Goal: Check status: Check status

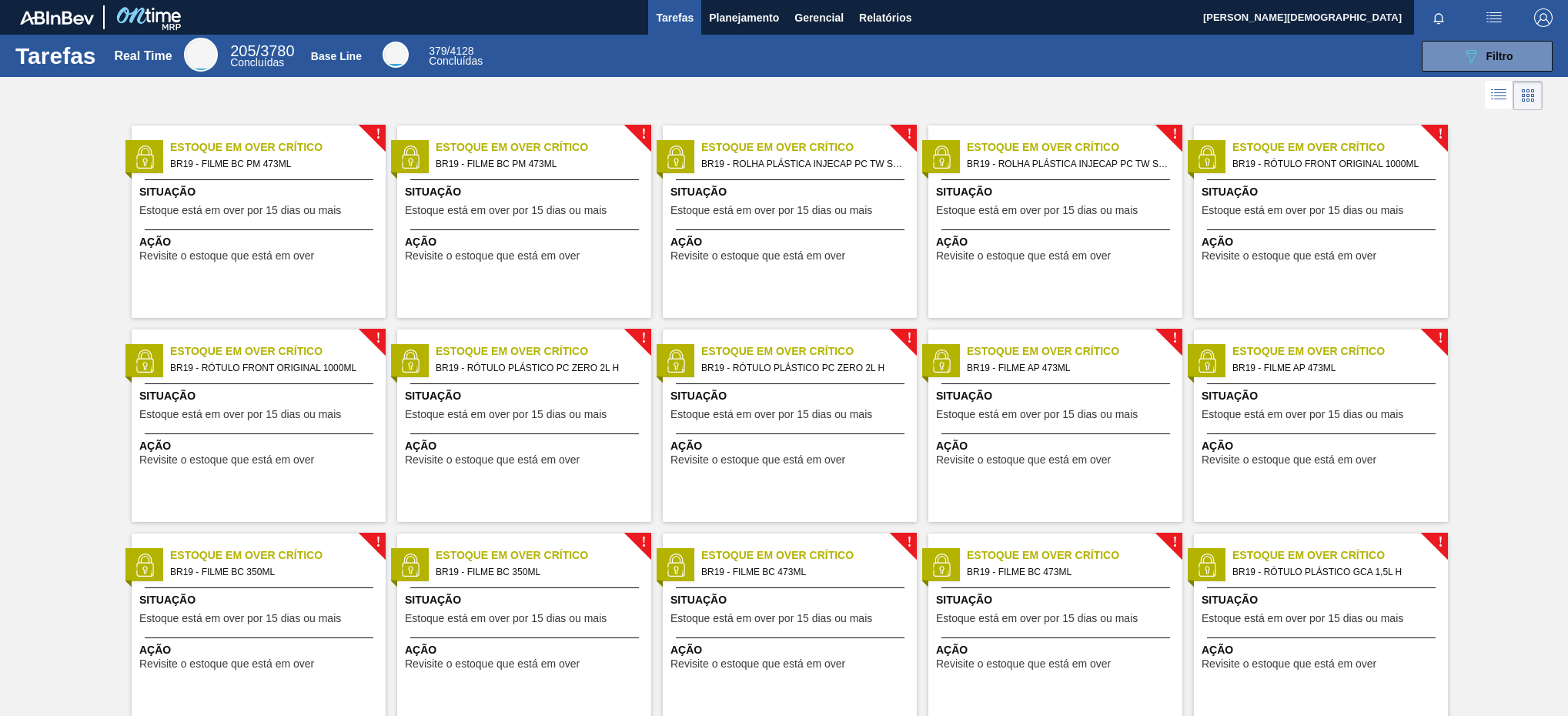
click at [767, 35] on div "Tarefas Real Time 205 / 3780 Concluídas Base Line 379 / 4128 Concluídas 089F7B8…" at bounding box center [784, 55] width 1568 height 42
click at [765, 14] on span "Planejamento" at bounding box center [743, 18] width 70 height 19
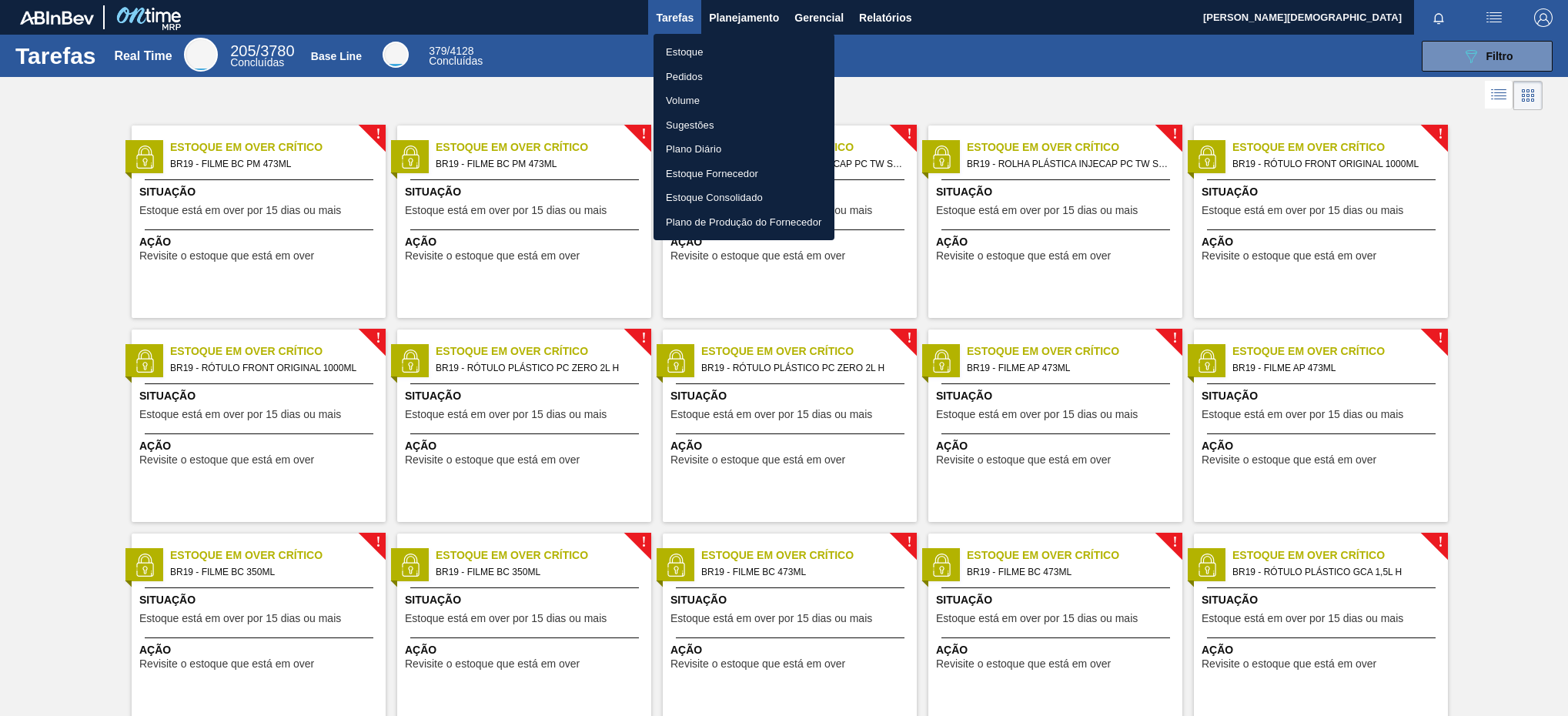
click at [756, 54] on li "Estoque" at bounding box center [744, 52] width 181 height 25
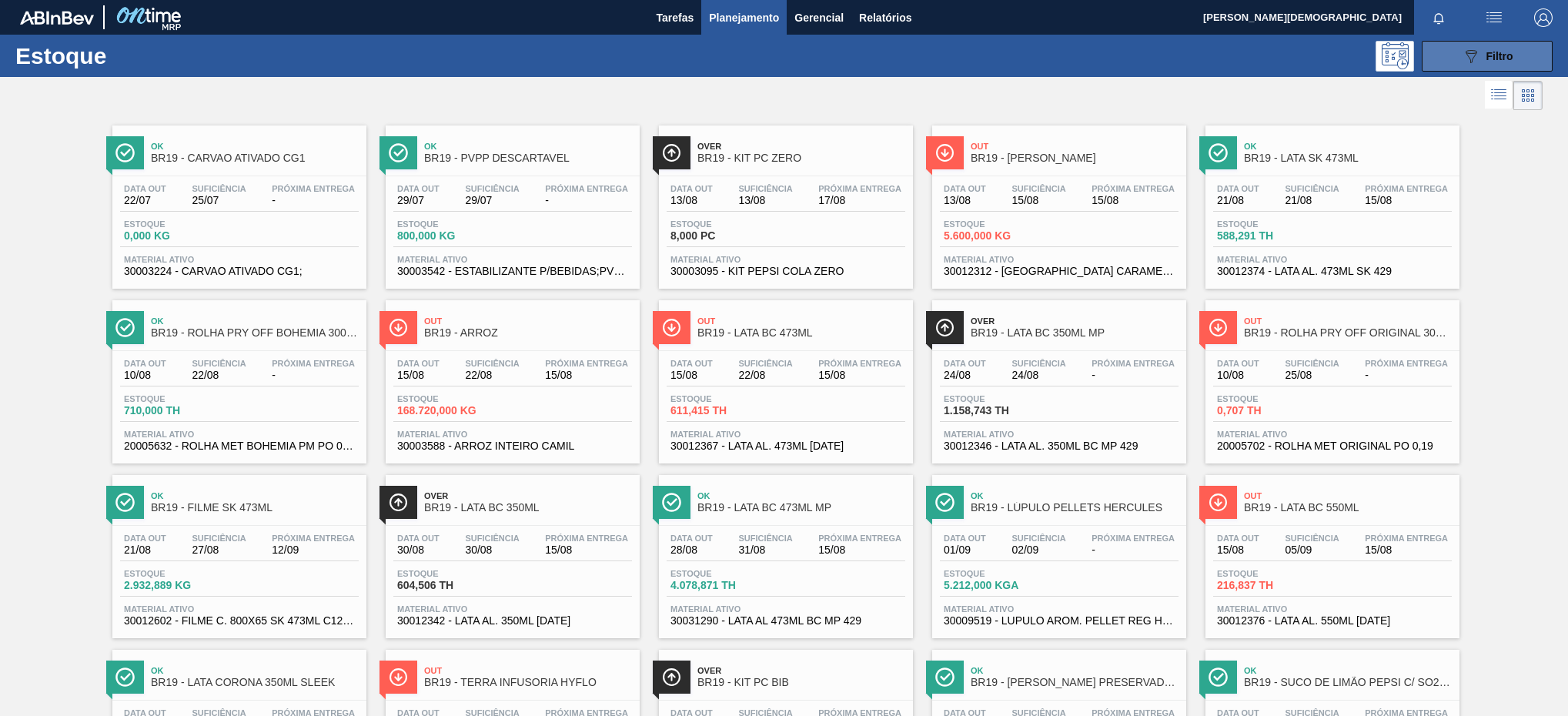
click at [1514, 55] on button "089F7B8B-B2A5-4AFE-B5C0-19BA573D28AC Filtro" at bounding box center [1487, 55] width 131 height 31
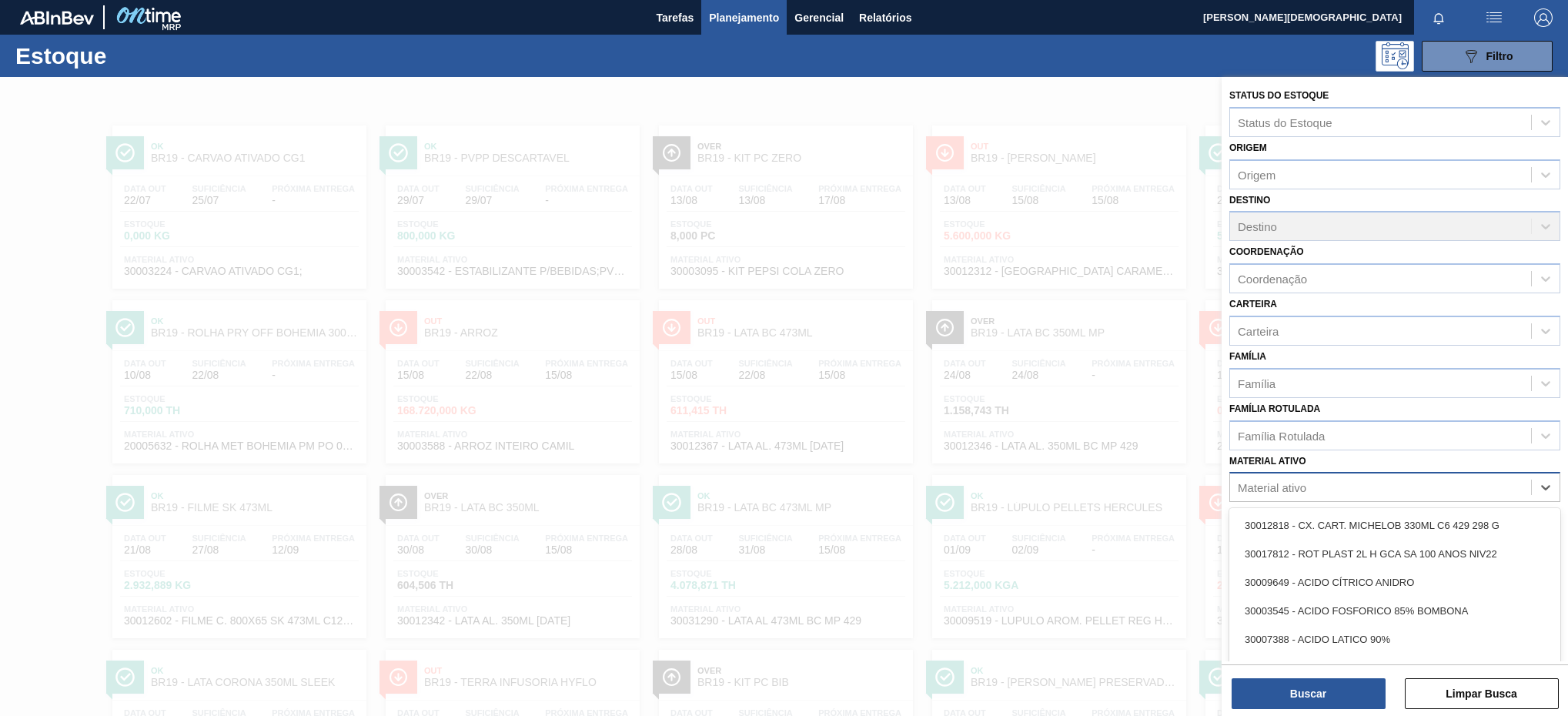
click at [1455, 479] on div "Material ativo" at bounding box center [1380, 487] width 301 height 23
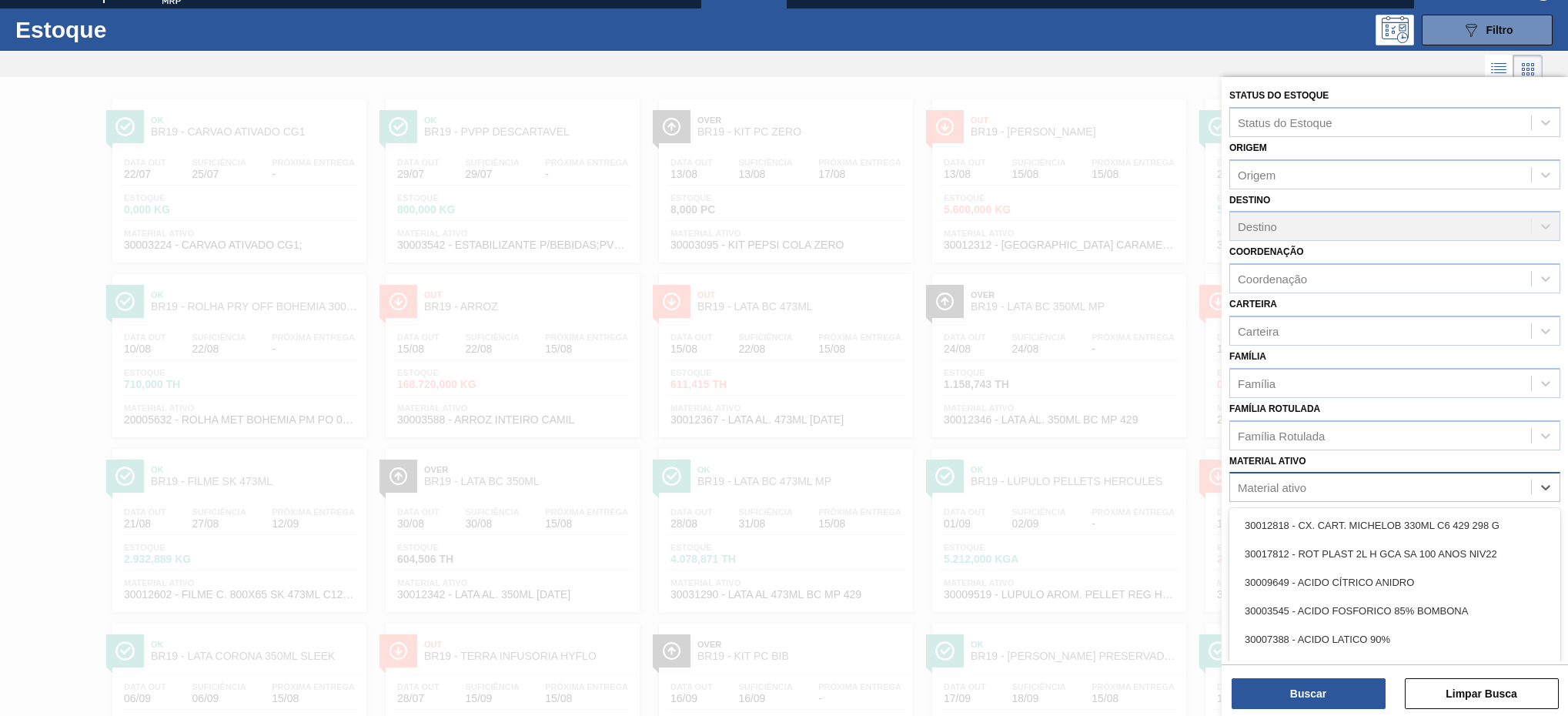
scroll to position [29, 0]
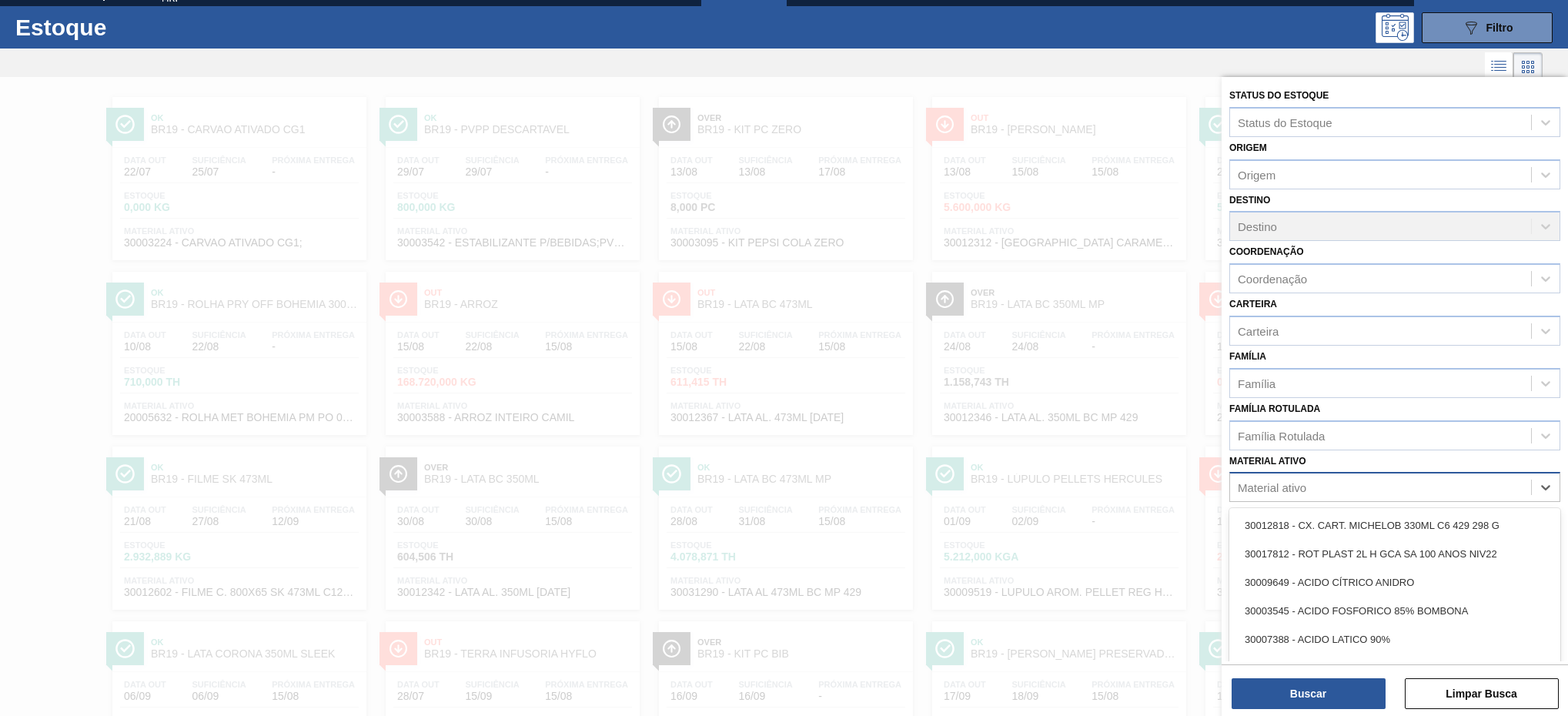
paste ativo "30007743"
type ativo "30007743"
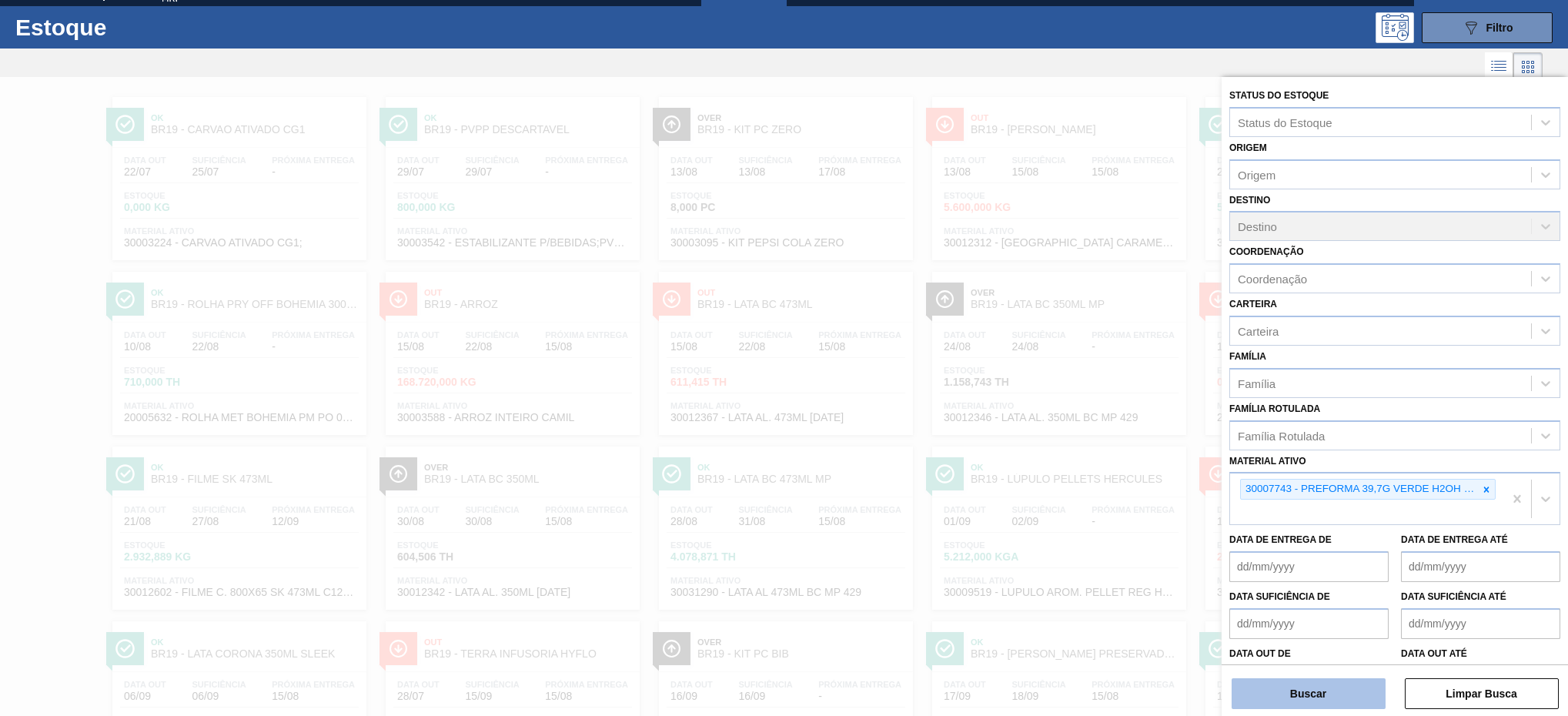
click at [1326, 689] on button "Buscar" at bounding box center [1309, 693] width 154 height 31
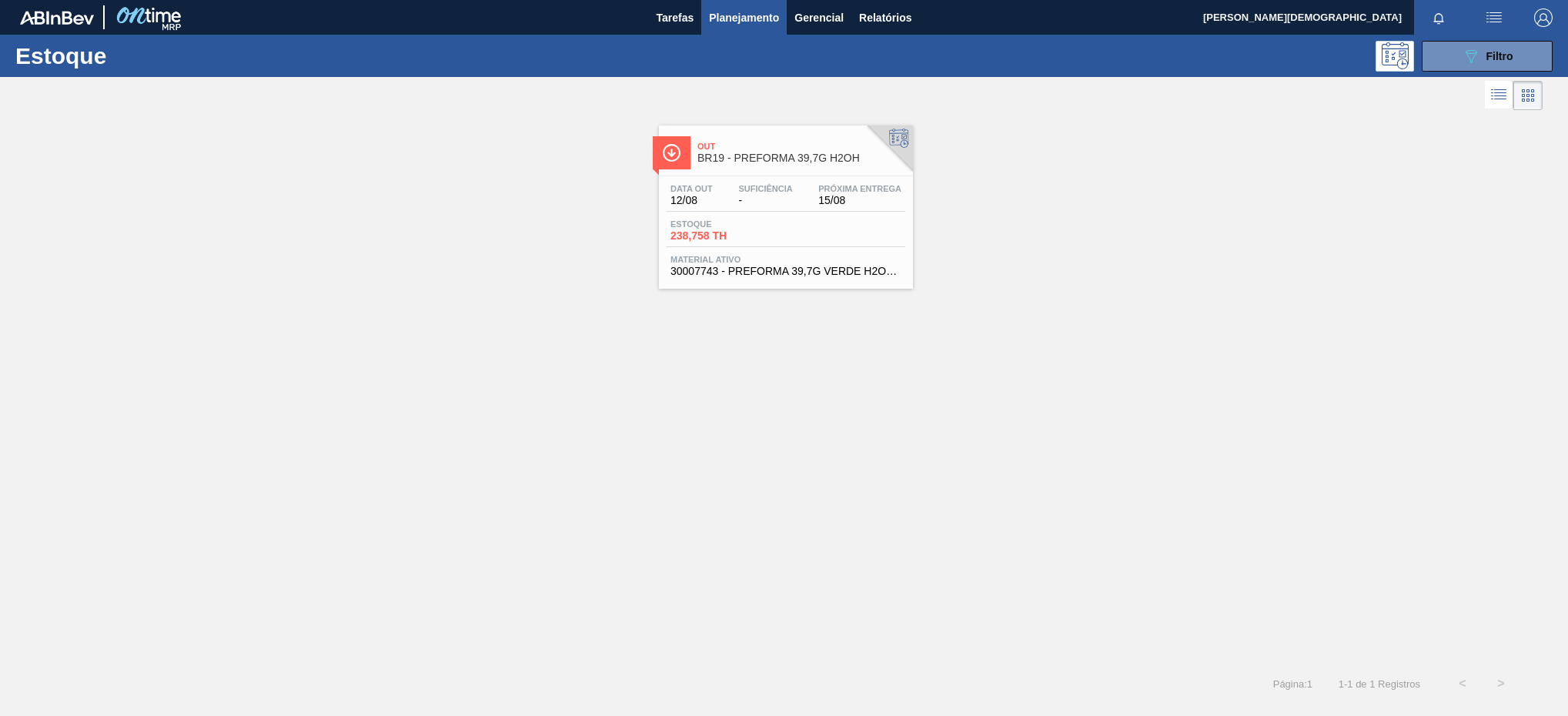
click at [825, 264] on span "Material ativo" at bounding box center [785, 259] width 231 height 9
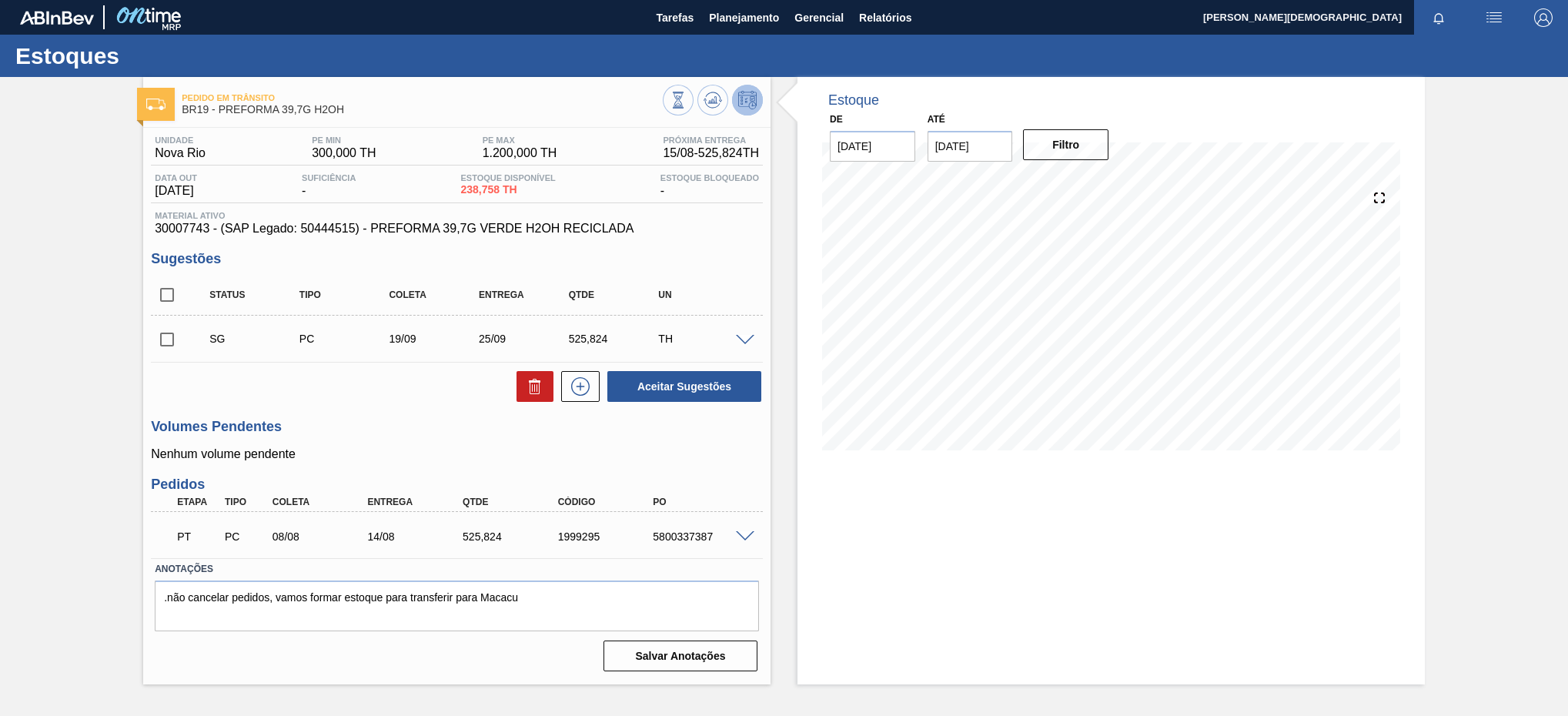
click at [754, 543] on span at bounding box center [745, 537] width 19 height 12
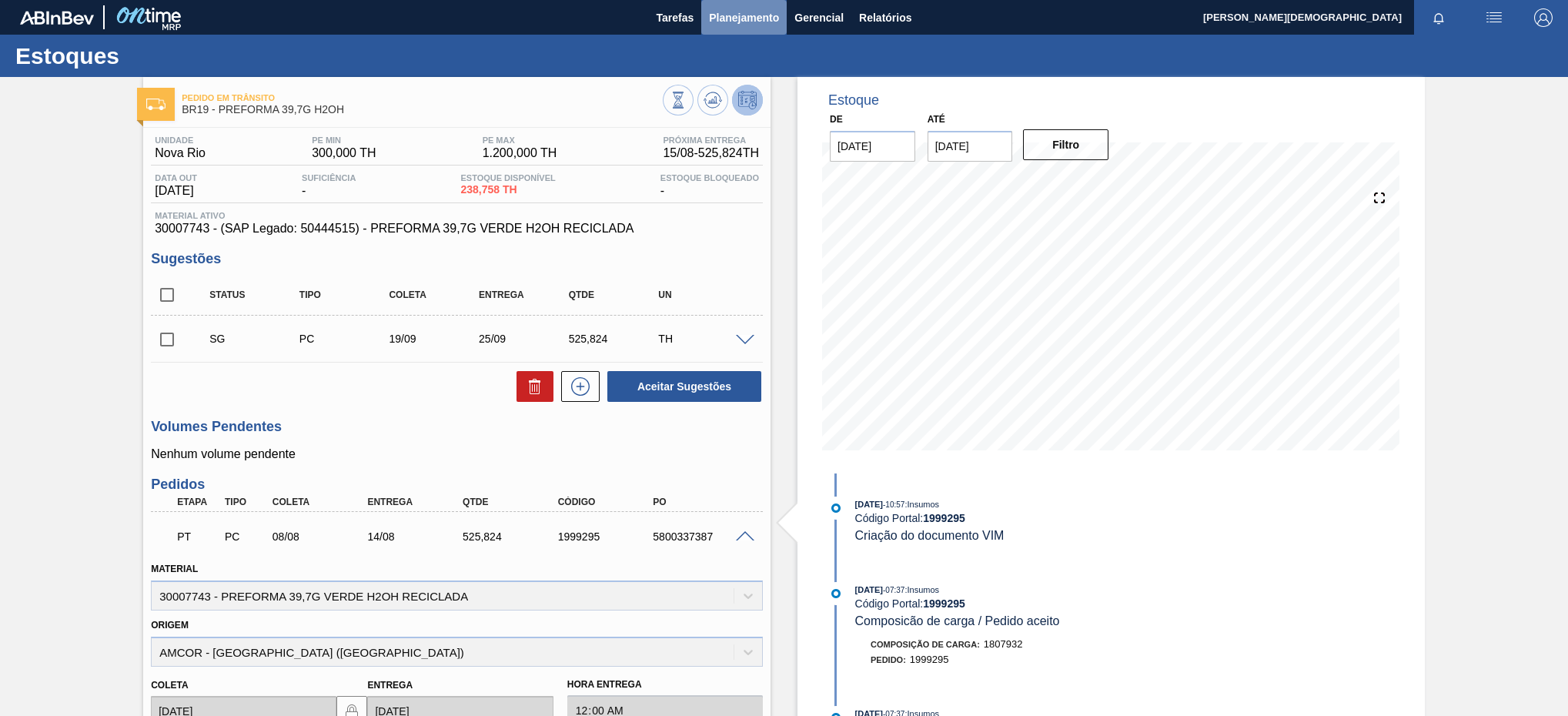
click at [760, 24] on span "Planejamento" at bounding box center [743, 18] width 70 height 19
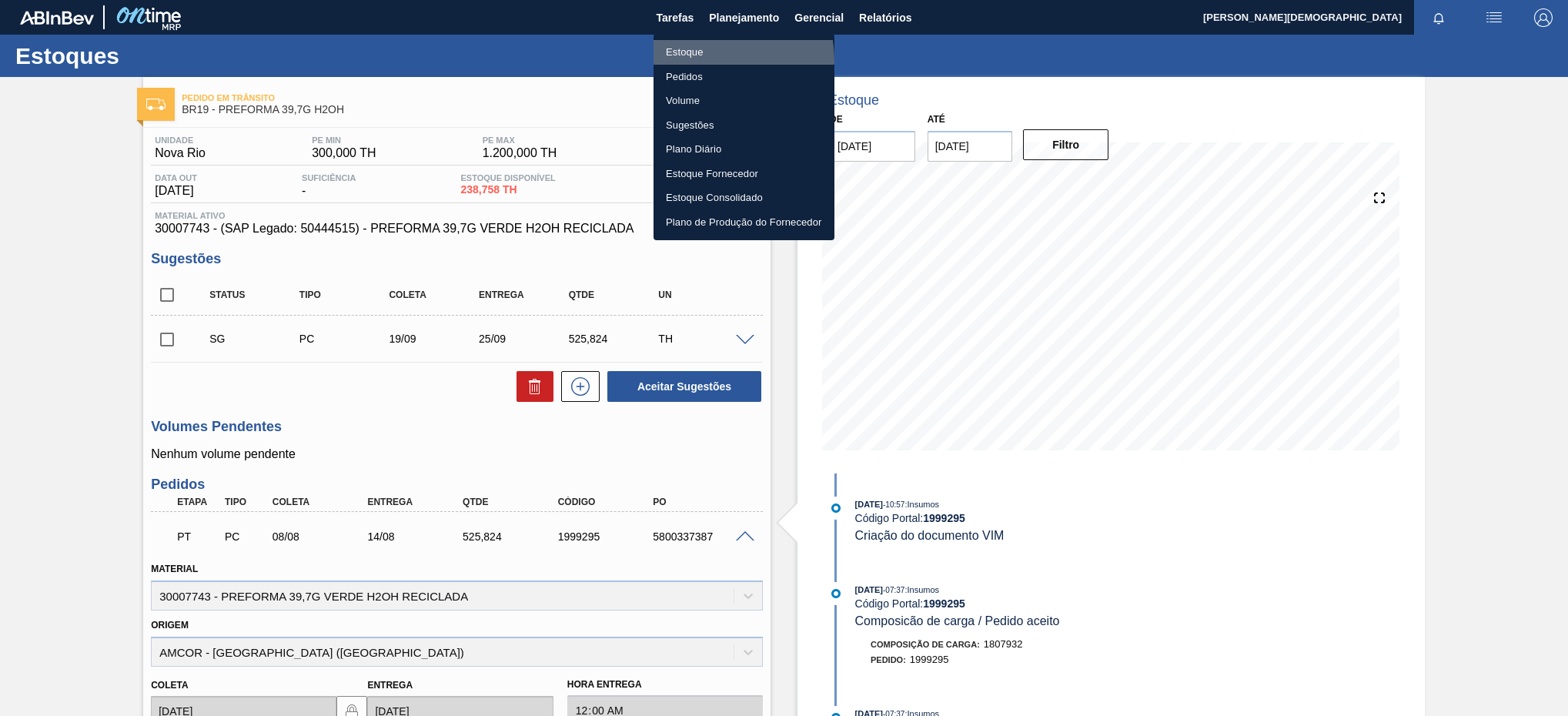
click at [712, 60] on li "Estoque" at bounding box center [744, 52] width 181 height 25
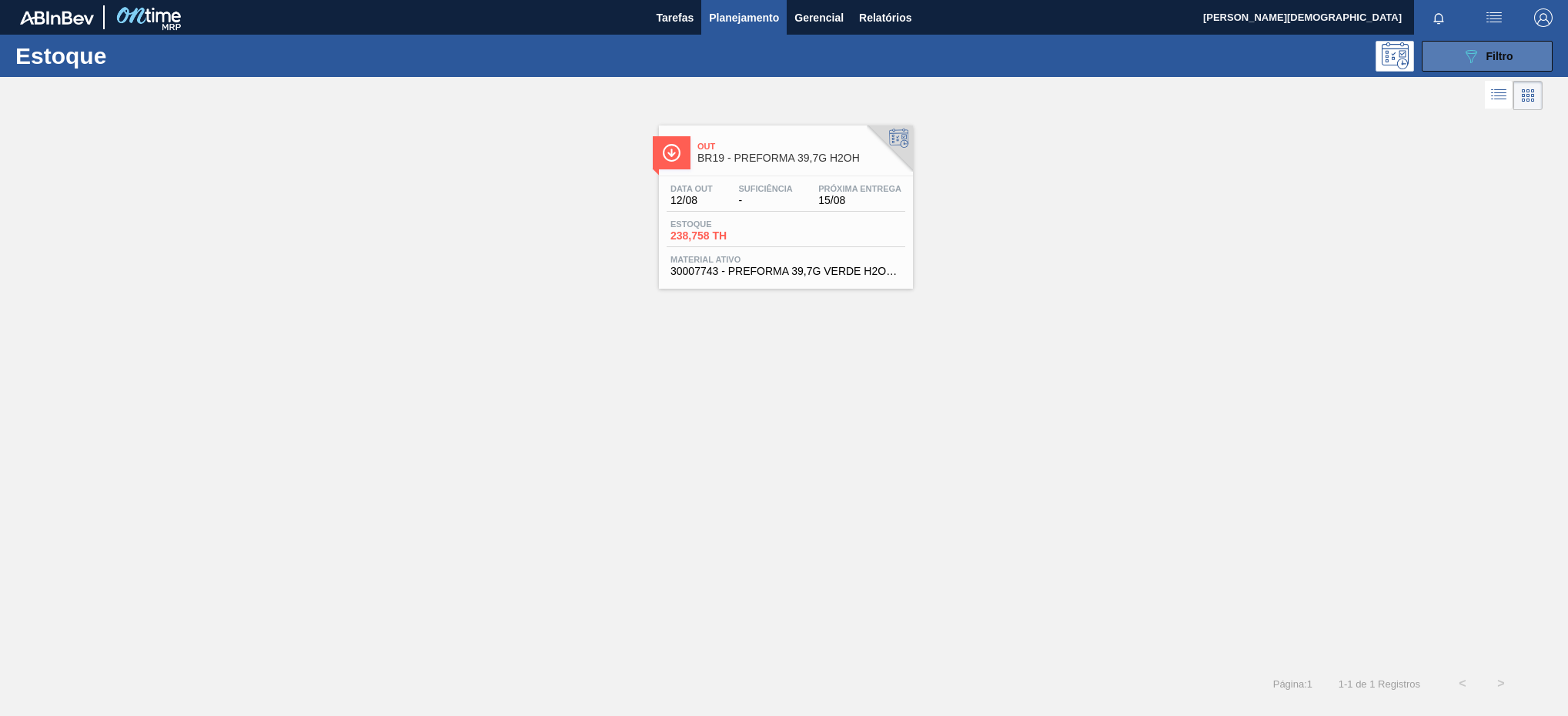
click at [1456, 49] on button "089F7B8B-B2A5-4AFE-B5C0-19BA573D28AC Filtro" at bounding box center [1487, 55] width 131 height 31
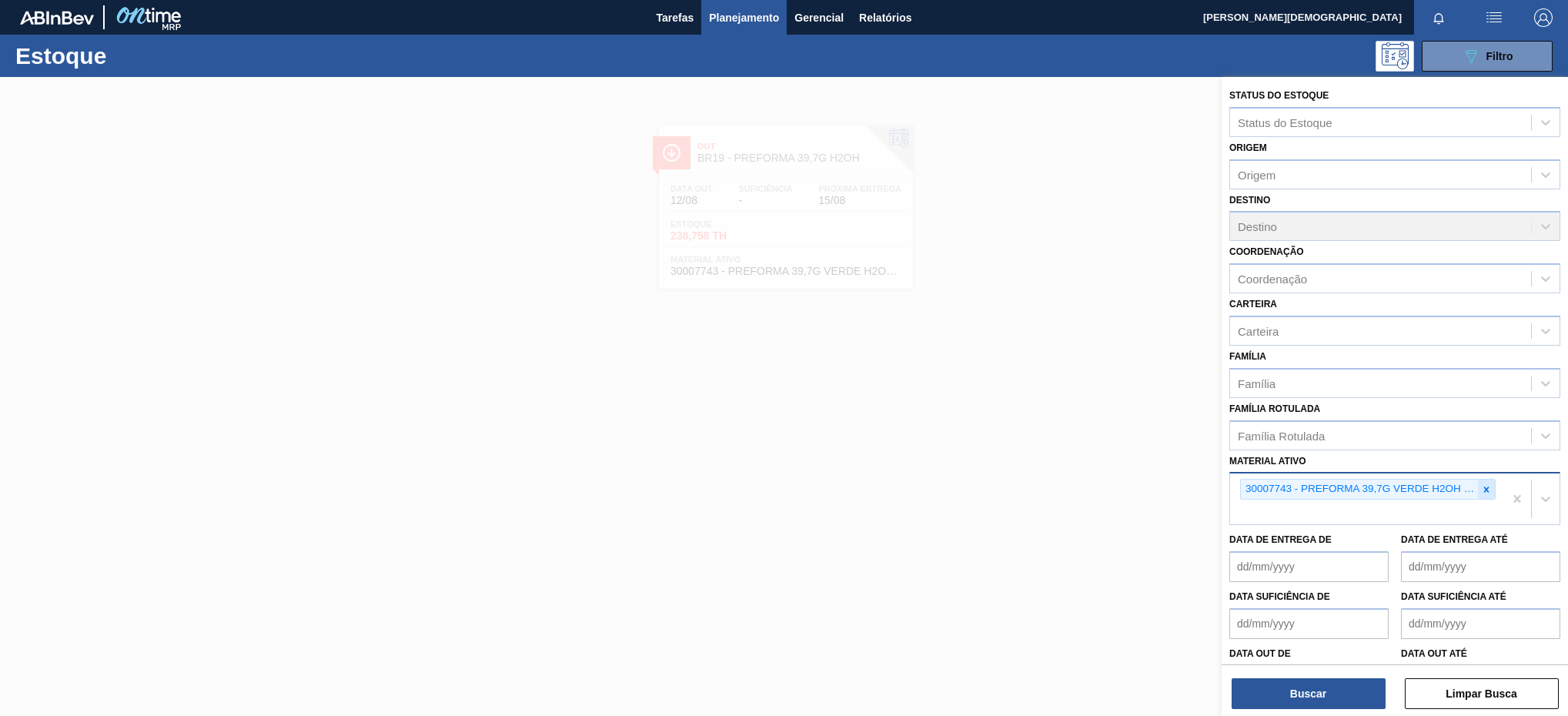
click at [1485, 493] on icon at bounding box center [1486, 489] width 11 height 11
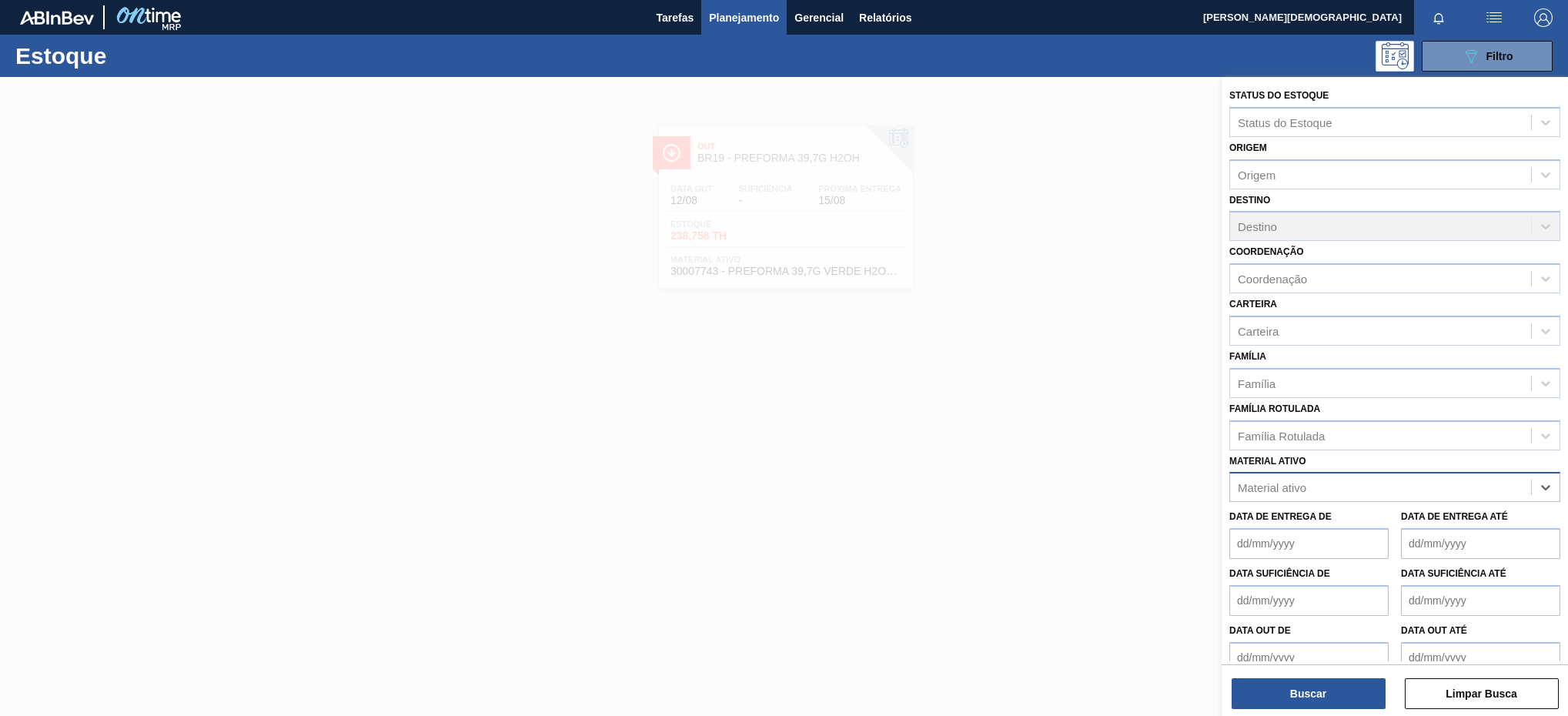
paste ativo "30003095"
type ativo "30003095"
click at [1377, 518] on div "30003095 - KIT PEPSI COLA ZERO" at bounding box center [1395, 526] width 331 height 29
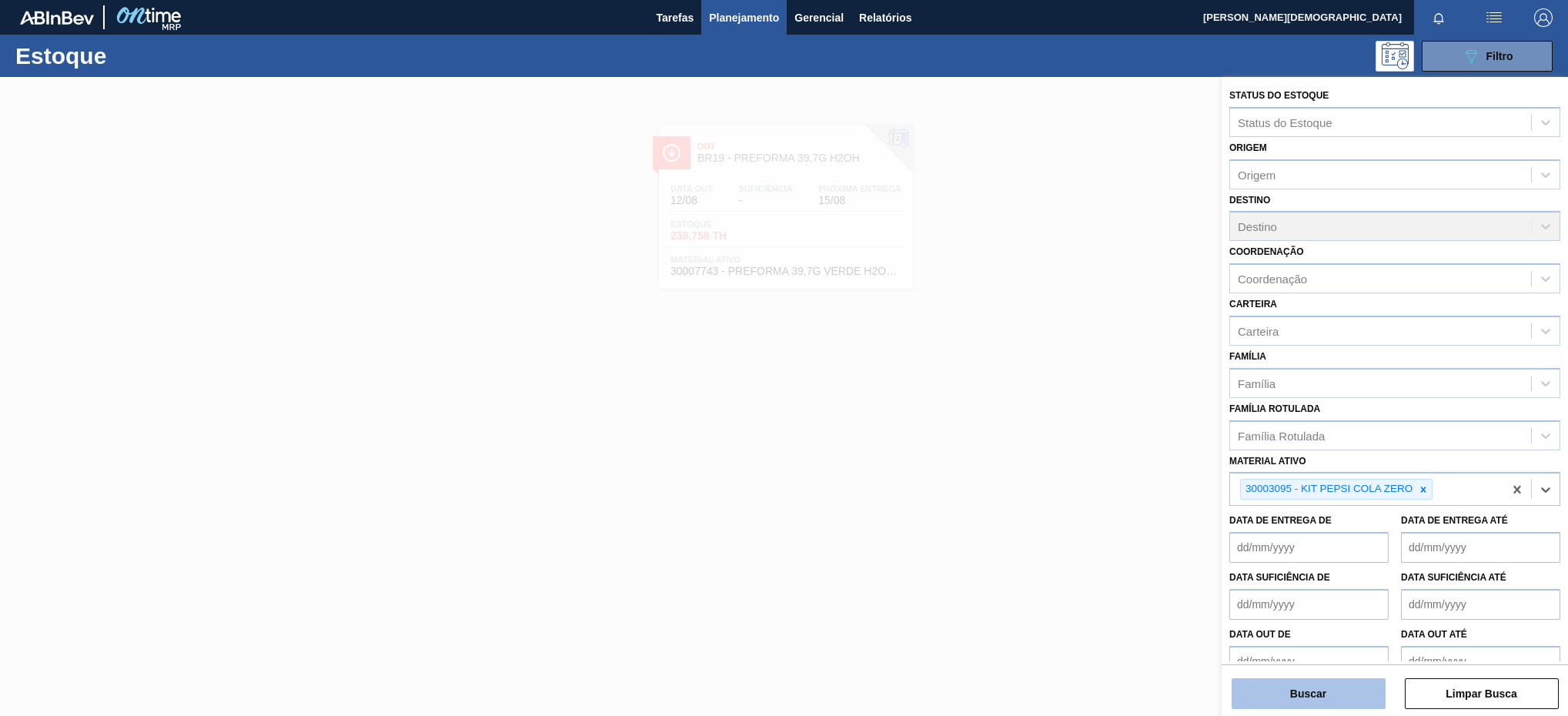
click at [1313, 684] on button "Buscar" at bounding box center [1309, 693] width 154 height 31
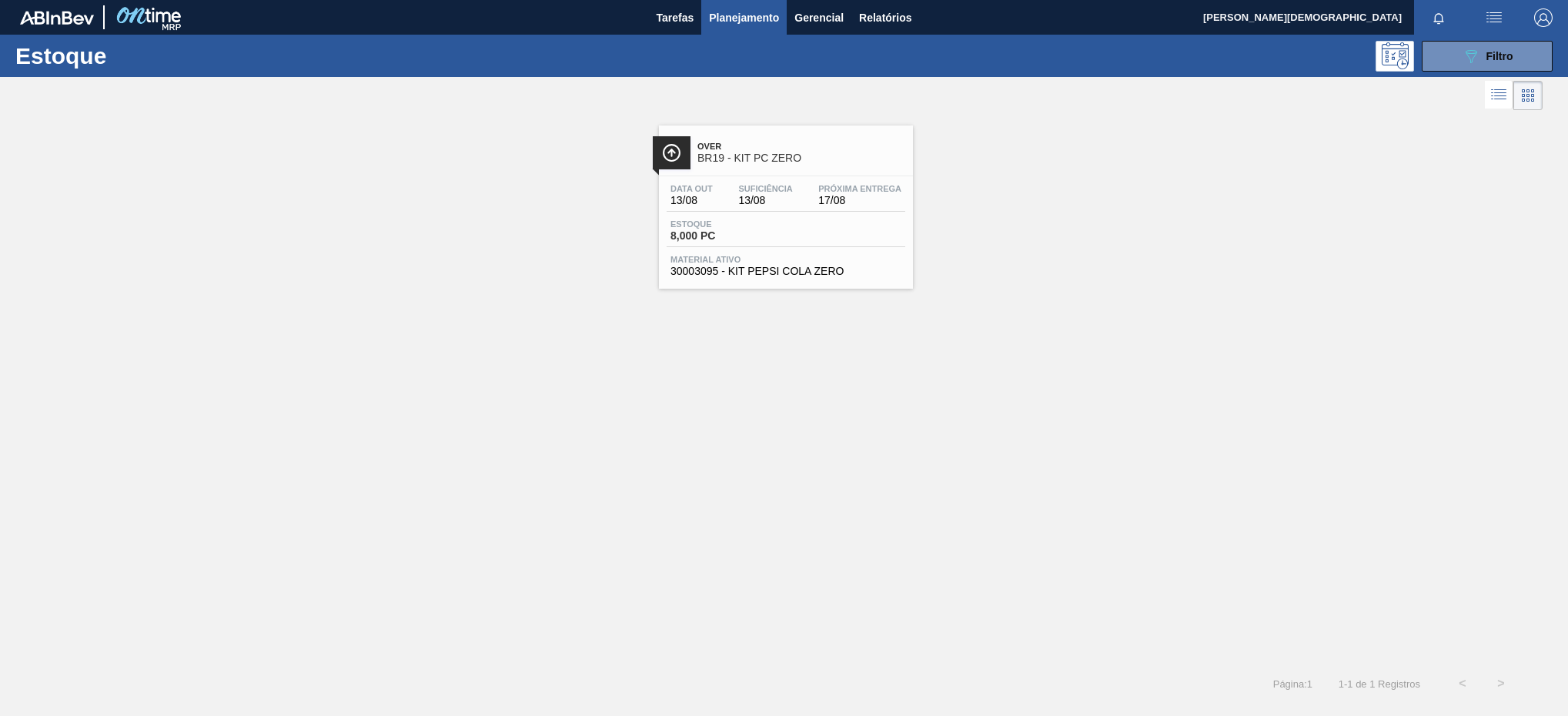
click at [899, 241] on div "Estoque 8,000 PC" at bounding box center [785, 234] width 239 height 28
